Goal: Task Accomplishment & Management: Complete application form

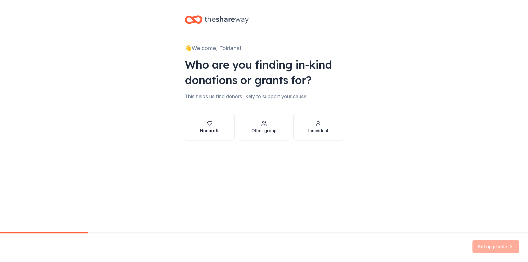
click at [217, 131] on div "Nonprofit" at bounding box center [210, 130] width 20 height 7
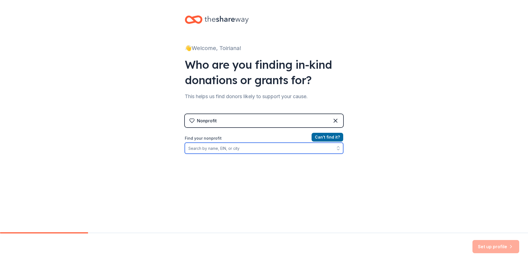
click at [313, 149] on input "Find your nonprofit" at bounding box center [264, 148] width 158 height 11
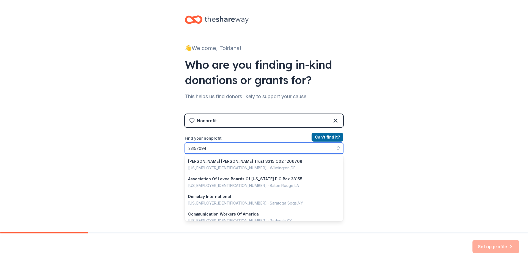
type input "331570943"
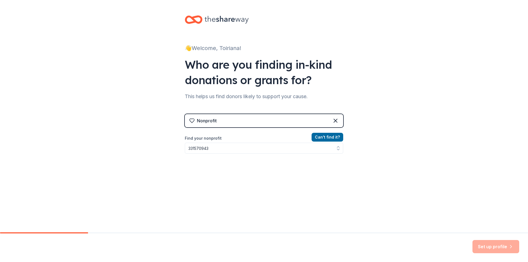
click at [334, 164] on div "Can ' t find it? Find your nonprofit 331570943" at bounding box center [264, 166] width 158 height 64
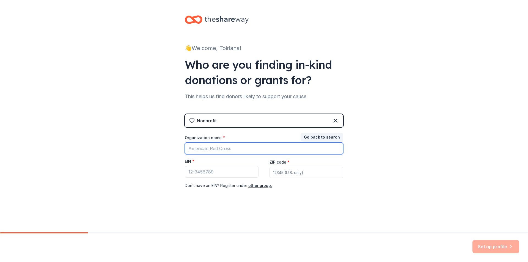
click at [294, 149] on input "Organization name *" at bounding box center [264, 149] width 158 height 12
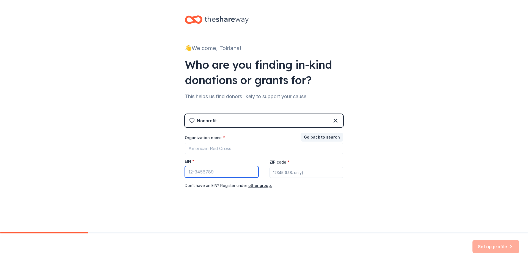
click at [220, 174] on input "EIN *" at bounding box center [222, 172] width 74 height 12
type input "[US_EMPLOYER_IDENTIFICATION_NUMBER]"
click at [308, 173] on input "ZIP code *" at bounding box center [306, 172] width 74 height 11
type input "93535"
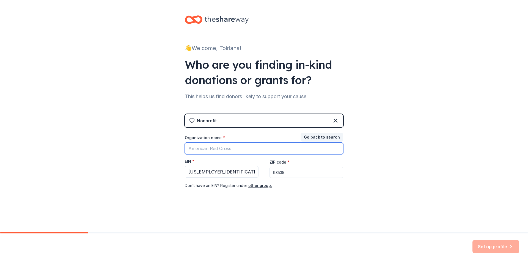
click at [255, 153] on input "Organization name *" at bounding box center [264, 149] width 158 height 12
type input "hustle hard"
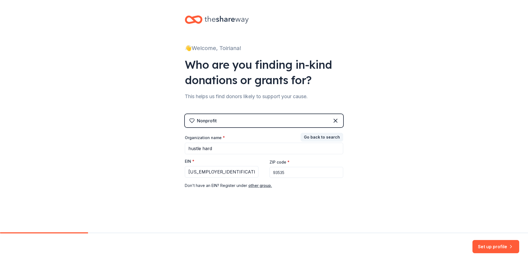
click at [275, 195] on div "Nonprofit Go back to search Organization name * hustle hard EIN * [US_EMPLOYER_…" at bounding box center [264, 157] width 158 height 86
click at [494, 245] on button "Set up profile" at bounding box center [495, 246] width 47 height 13
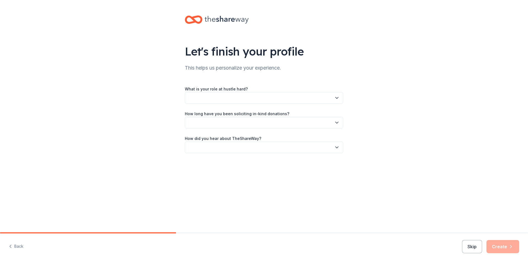
click at [310, 102] on button "button" at bounding box center [264, 98] width 158 height 12
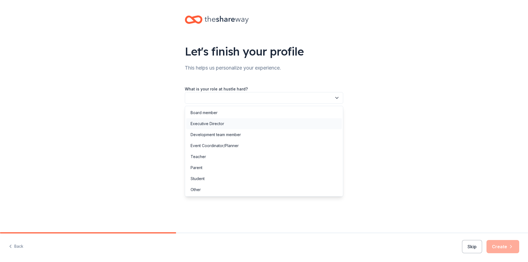
click at [295, 121] on div "Executive Director" at bounding box center [264, 123] width 156 height 11
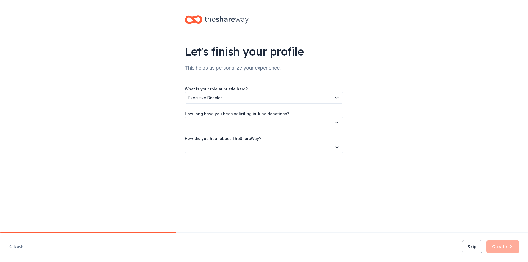
click at [290, 123] on button "button" at bounding box center [264, 123] width 158 height 12
click at [287, 138] on div "This is my first time!" at bounding box center [264, 137] width 156 height 11
click at [288, 148] on button "button" at bounding box center [264, 148] width 158 height 12
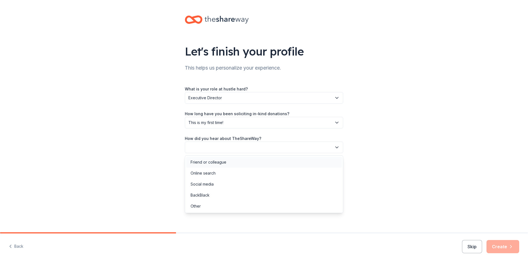
click at [279, 160] on div "Friend or colleague" at bounding box center [264, 162] width 156 height 11
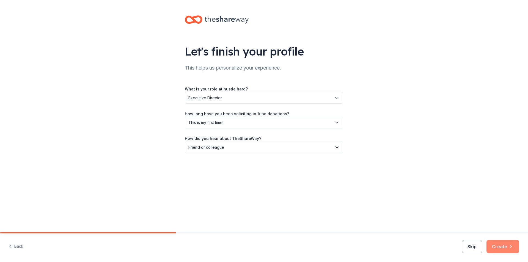
click at [503, 249] on button "Create" at bounding box center [502, 246] width 33 height 13
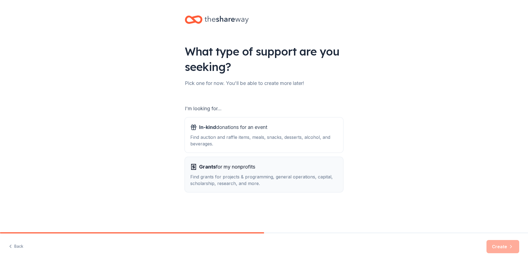
click at [238, 175] on div "Find grants for projects & programming, general operations, capital, scholarshi…" at bounding box center [263, 179] width 147 height 13
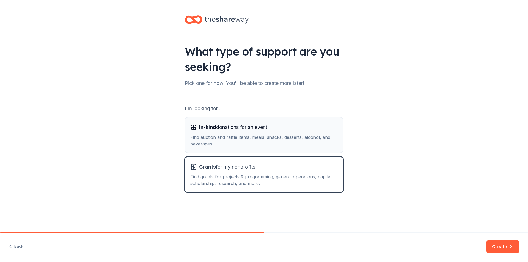
click at [261, 137] on div "Find auction and raffle items, meals, snacks, desserts, alcohol, and beverages." at bounding box center [263, 140] width 147 height 13
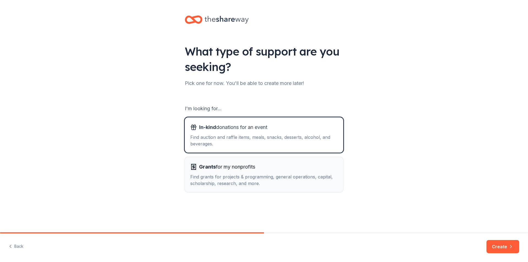
click at [269, 172] on div "Grants for my nonprofits Find grants for projects & programming, general operat…" at bounding box center [263, 174] width 147 height 24
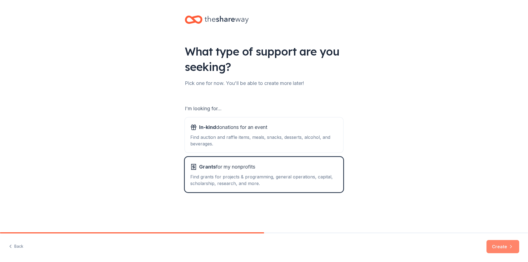
click at [496, 247] on button "Create" at bounding box center [502, 246] width 33 height 13
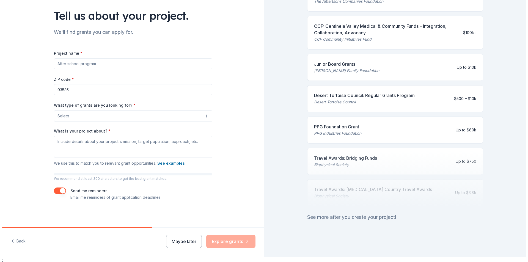
scroll to position [7, 0]
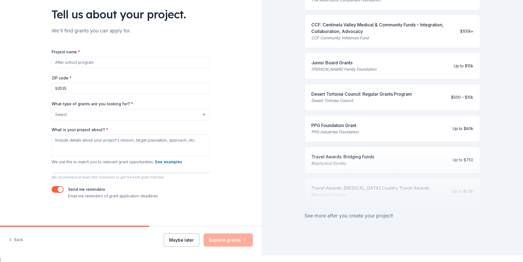
click at [194, 239] on button "Maybe later" at bounding box center [182, 239] width 36 height 13
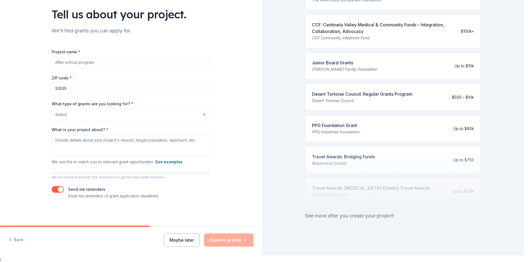
click at [68, 112] on button "Select" at bounding box center [131, 115] width 158 height 12
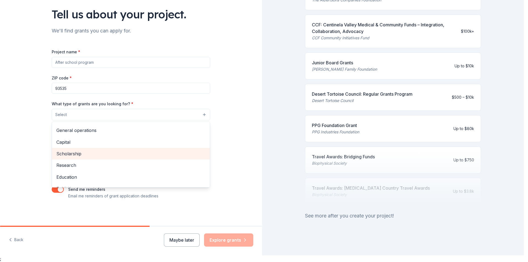
scroll to position [0, 0]
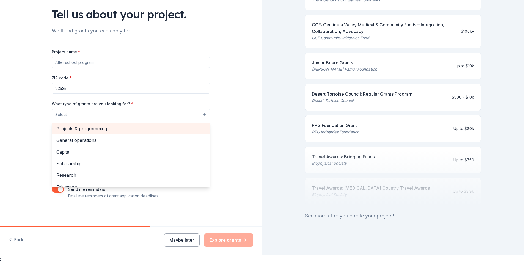
click at [116, 131] on span "Projects & programming" at bounding box center [130, 128] width 149 height 7
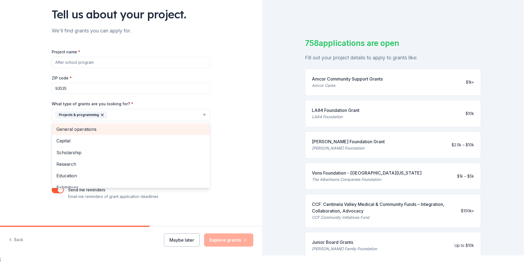
click at [116, 131] on span "General operations" at bounding box center [130, 129] width 149 height 7
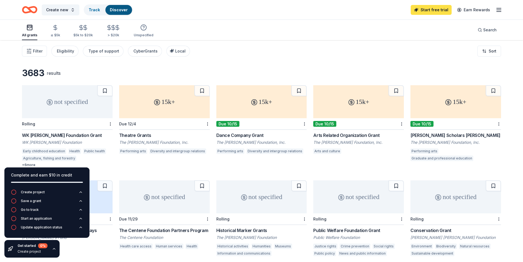
click at [435, 10] on link "Start free trial" at bounding box center [431, 10] width 41 height 10
click at [34, 192] on div "Create project" at bounding box center [33, 192] width 24 height 4
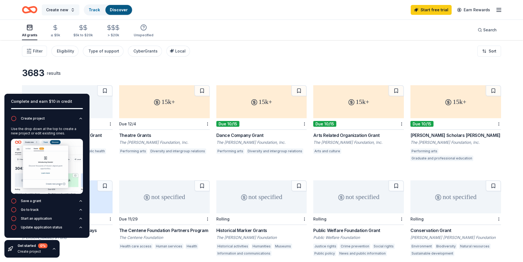
click at [59, 10] on span "Create new" at bounding box center [57, 10] width 22 height 7
